Goal: Transaction & Acquisition: Purchase product/service

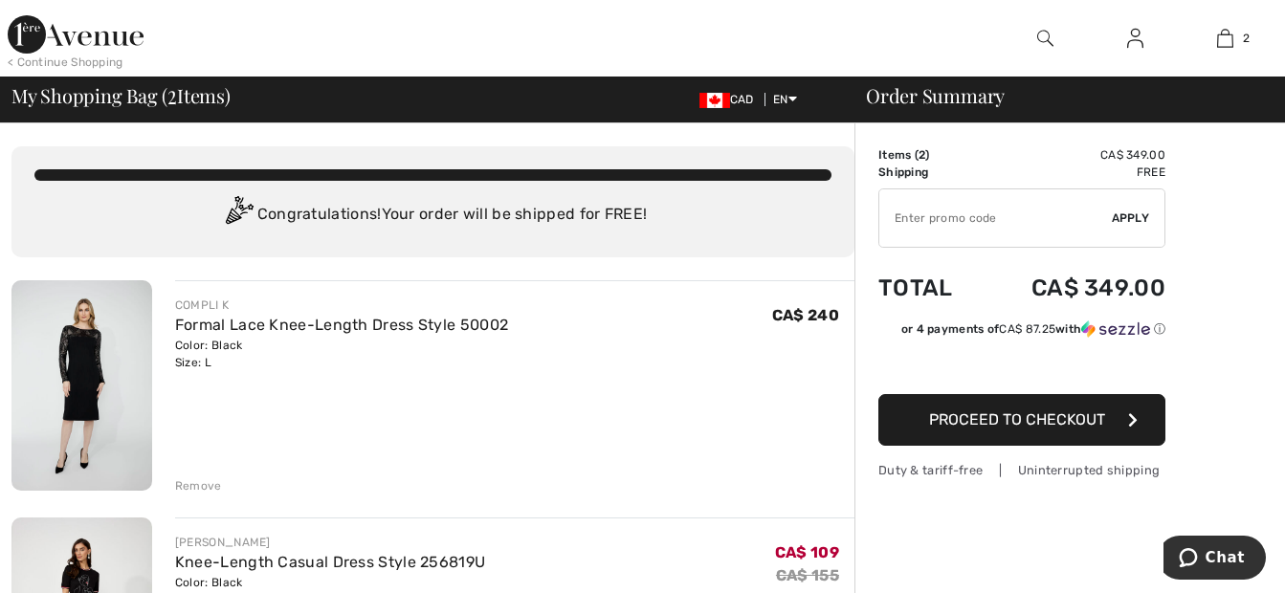
click at [1000, 213] on input "TEXT" at bounding box center [995, 217] width 232 height 57
click at [1007, 425] on span "Proceed to Checkout" at bounding box center [1017, 419] width 176 height 18
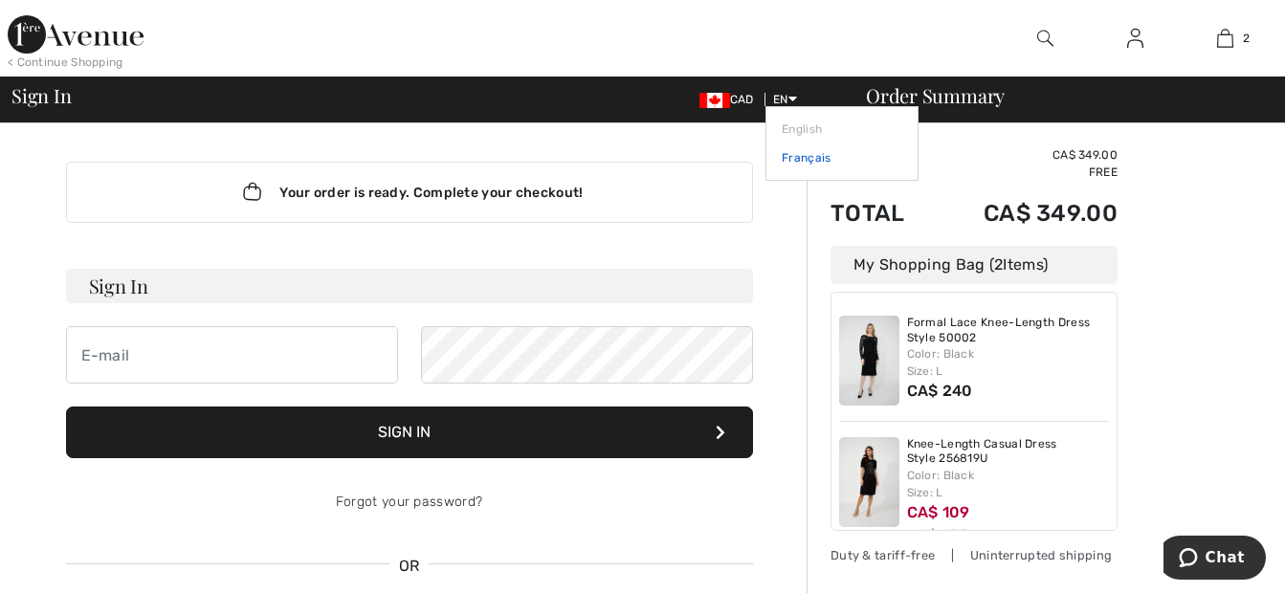
click at [818, 159] on link "Français" at bounding box center [841, 157] width 121 height 29
